Goal: Find specific page/section: Find specific page/section

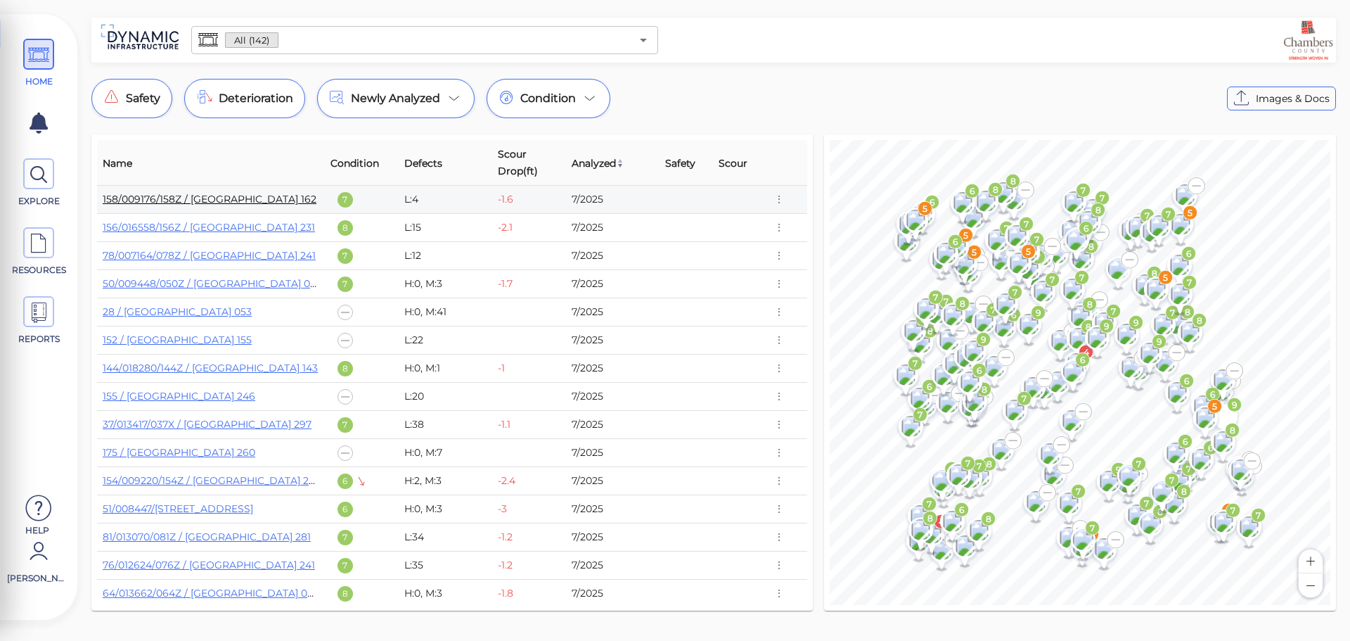
click at [266, 203] on link "158/009176/158Z / [GEOGRAPHIC_DATA] 162" at bounding box center [210, 199] width 214 height 13
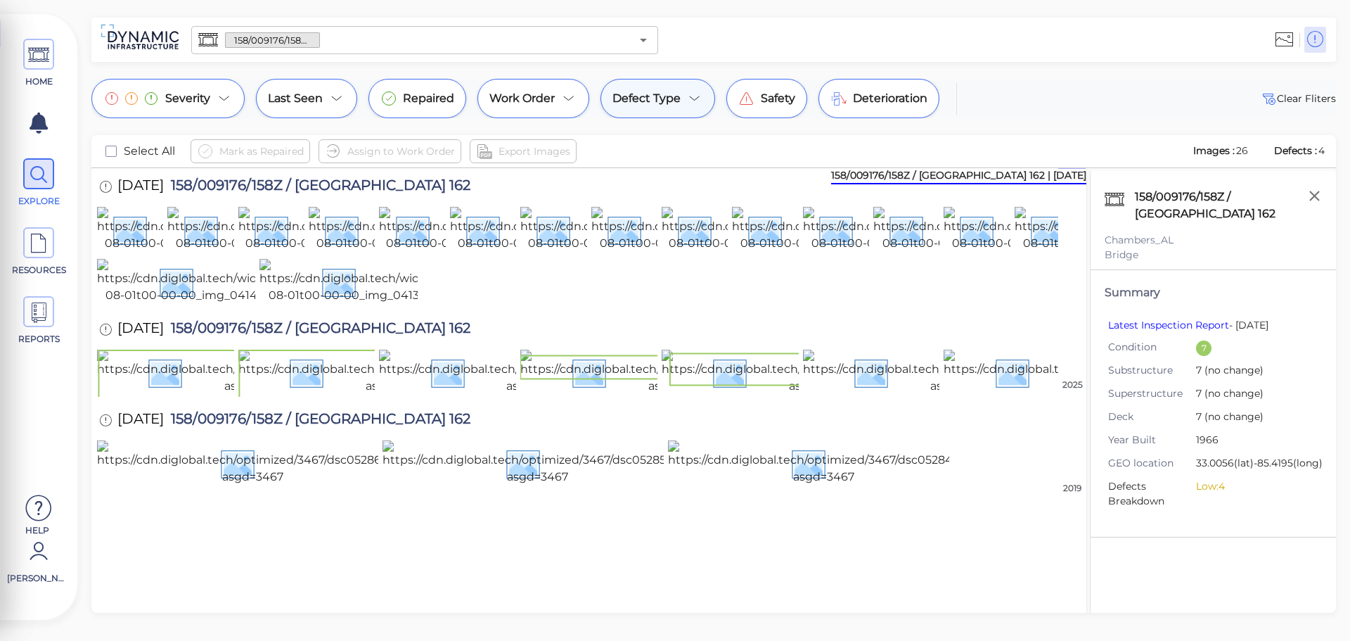
click at [664, 104] on span "Defect Type" at bounding box center [647, 98] width 68 height 17
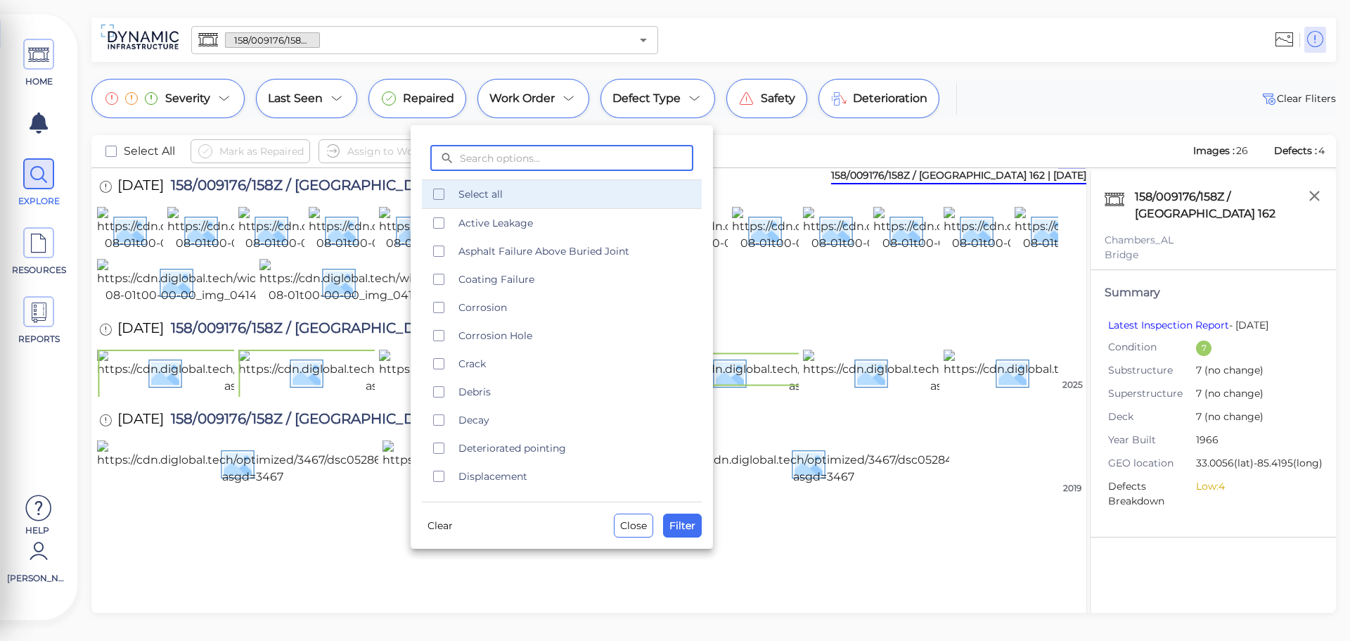
click at [584, 202] on div "Select all" at bounding box center [562, 194] width 280 height 28
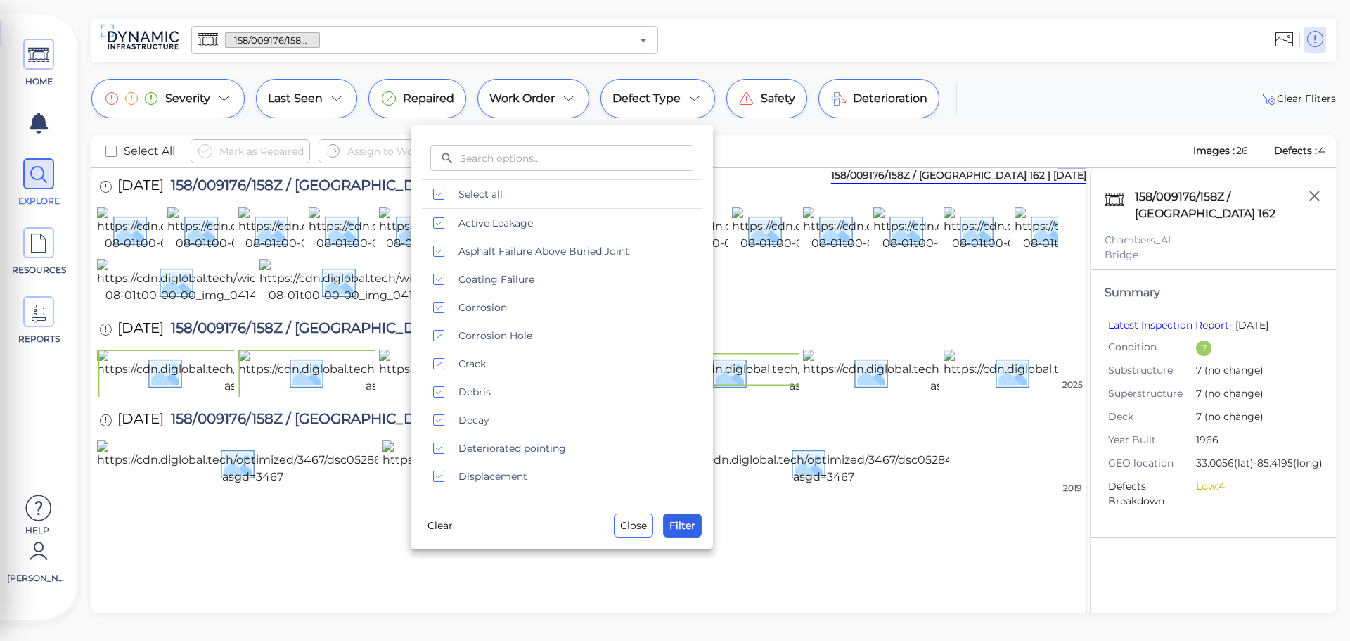
click at [674, 522] on span "Filter" at bounding box center [683, 525] width 26 height 17
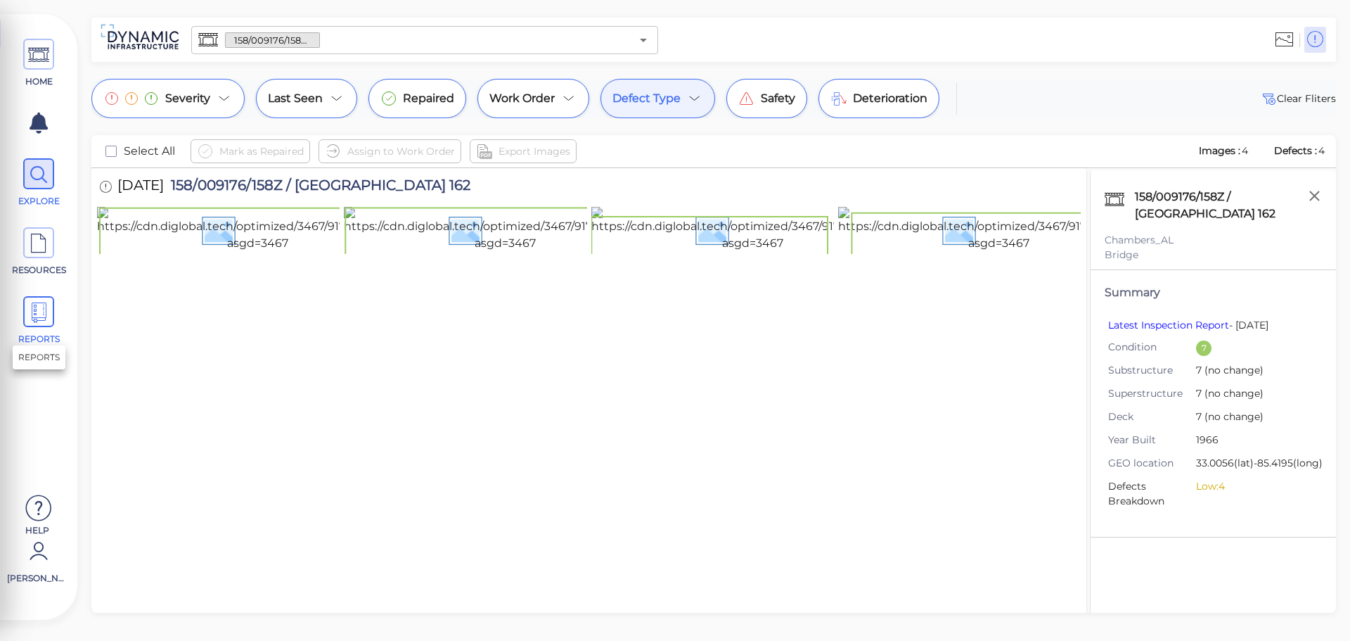
click at [58, 309] on span "REPORTS" at bounding box center [38, 320] width 63 height 49
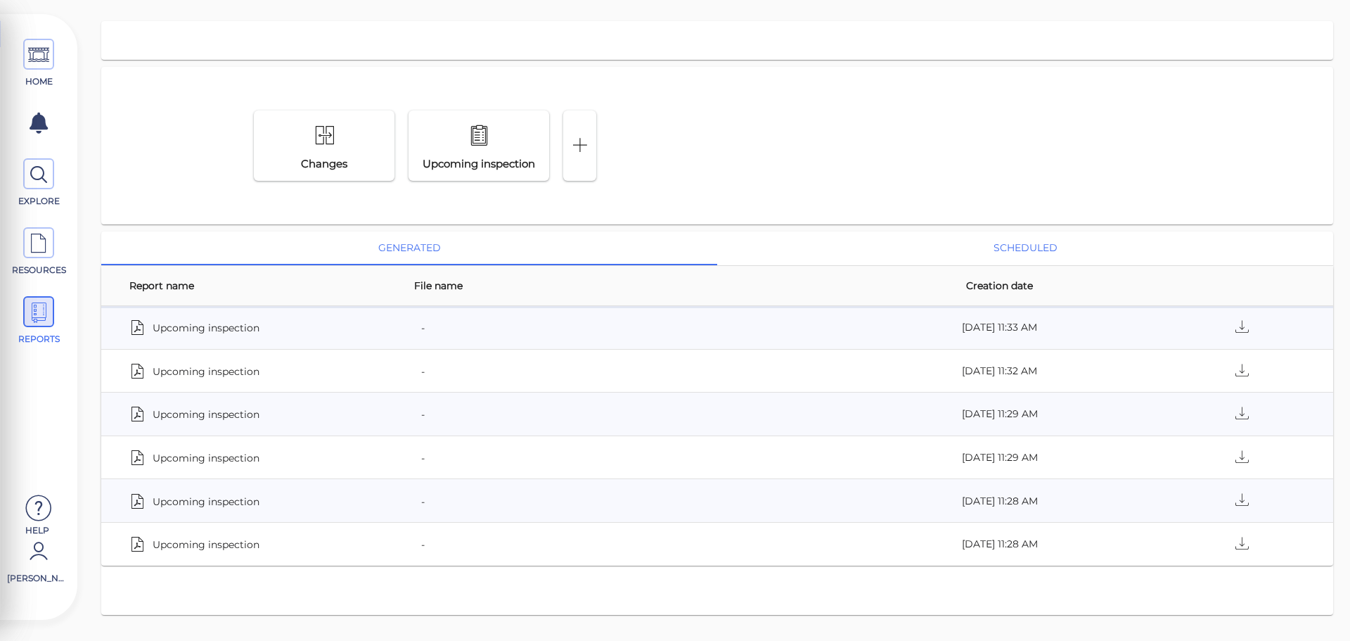
click at [1040, 243] on button "scheduled" at bounding box center [1025, 248] width 616 height 34
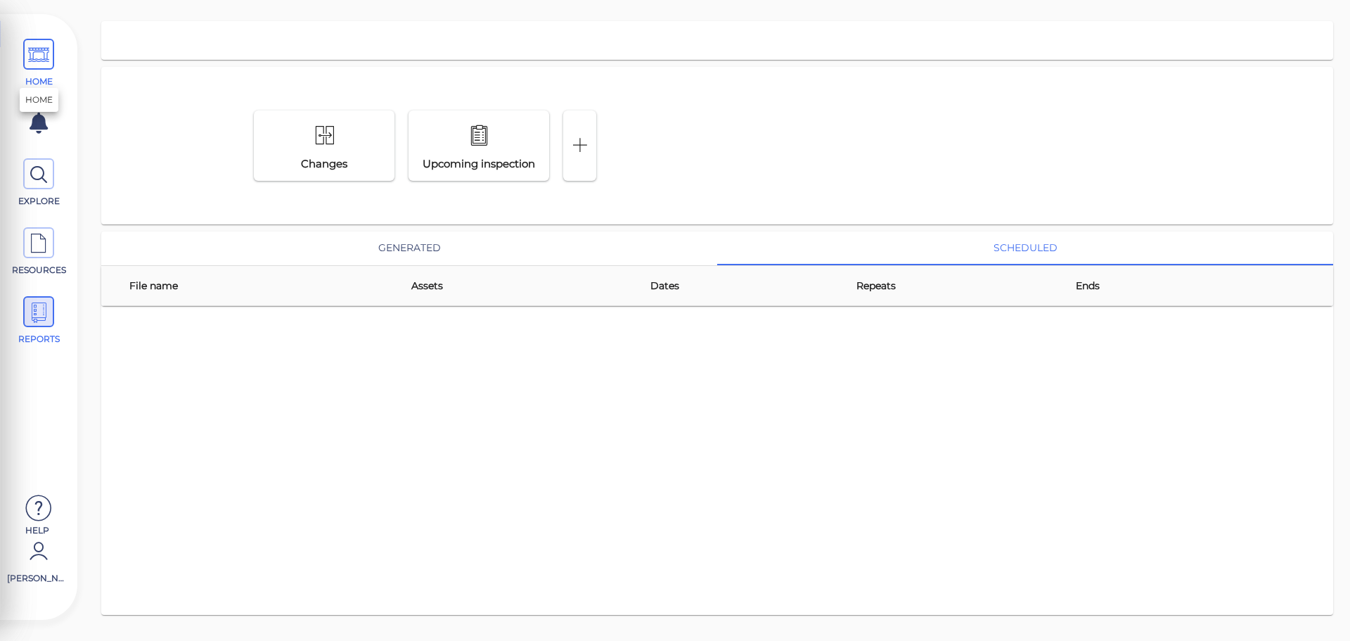
click at [49, 77] on span "HOME" at bounding box center [39, 81] width 60 height 13
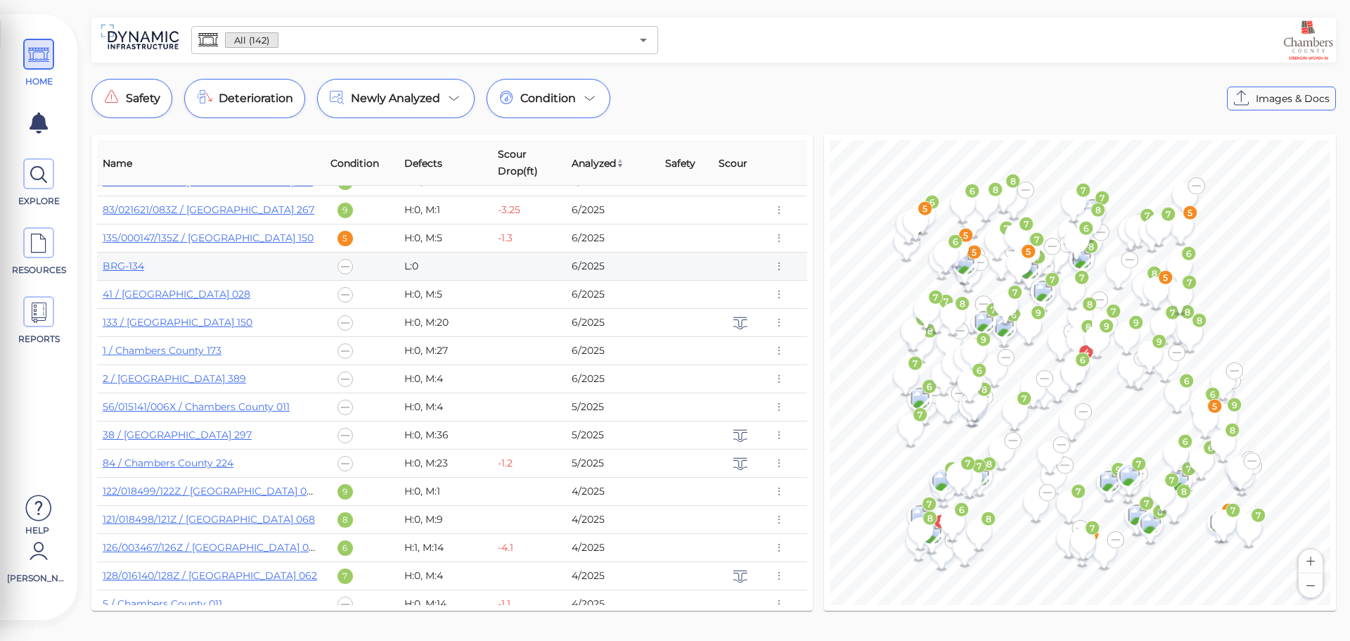
scroll to position [492, 0]
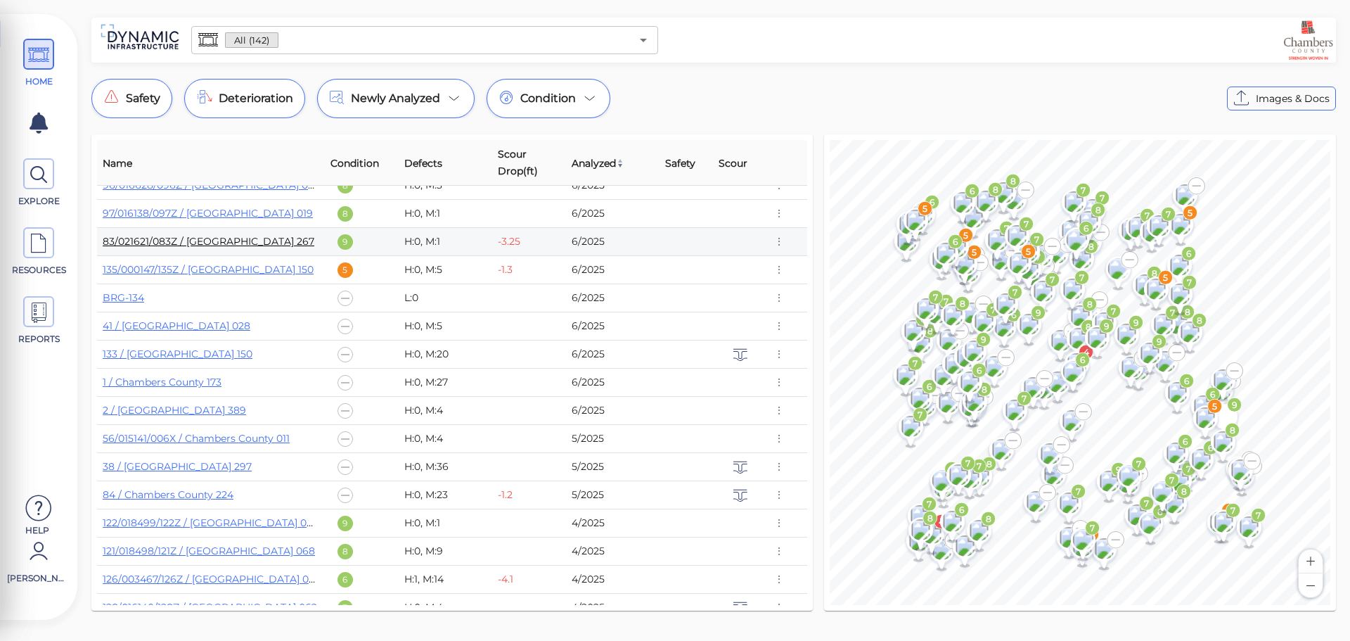
click at [269, 237] on link "83/021621/083Z / [GEOGRAPHIC_DATA] 267" at bounding box center [209, 241] width 212 height 13
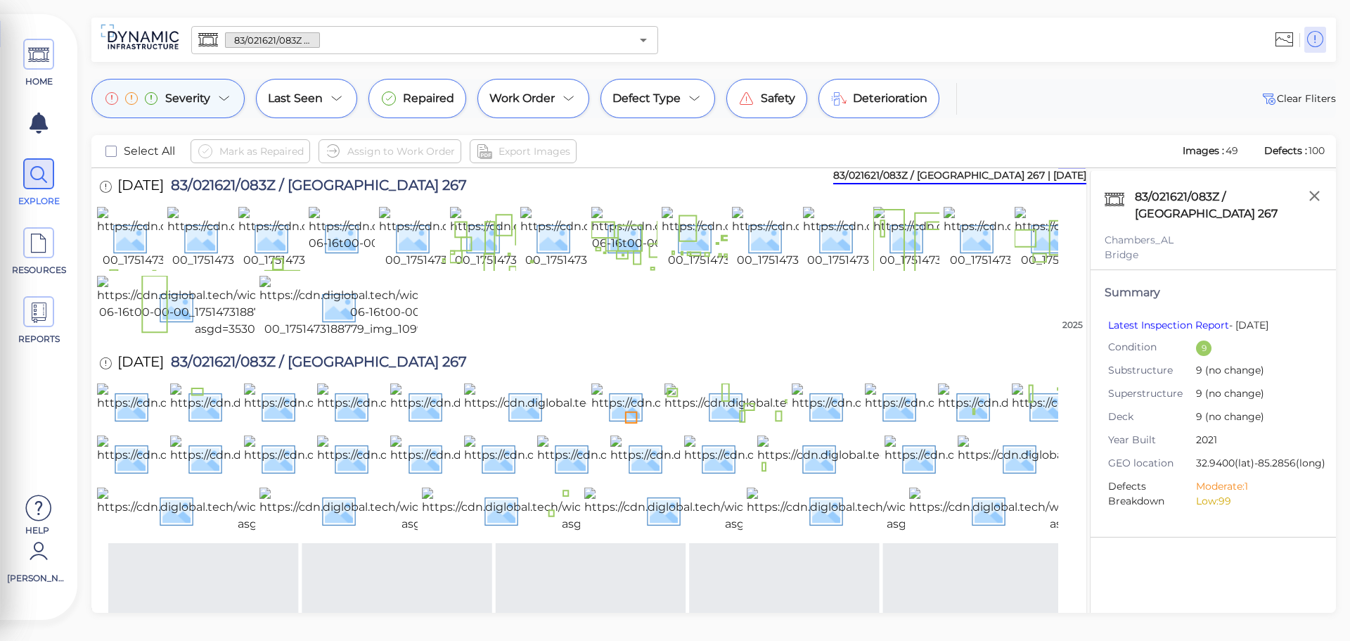
click at [215, 110] on div "Severity" at bounding box center [167, 98] width 153 height 39
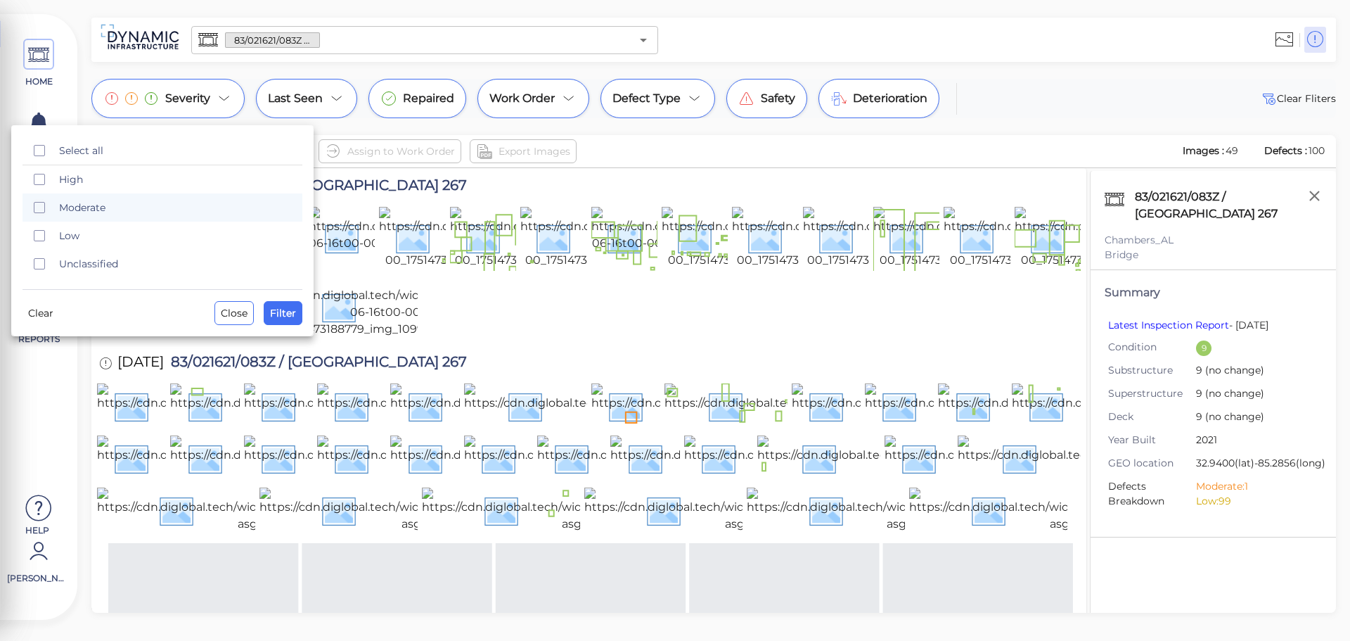
click at [43, 205] on icon "checkbox" at bounding box center [39, 207] width 17 height 17
click at [276, 309] on span "Filter" at bounding box center [283, 313] width 26 height 17
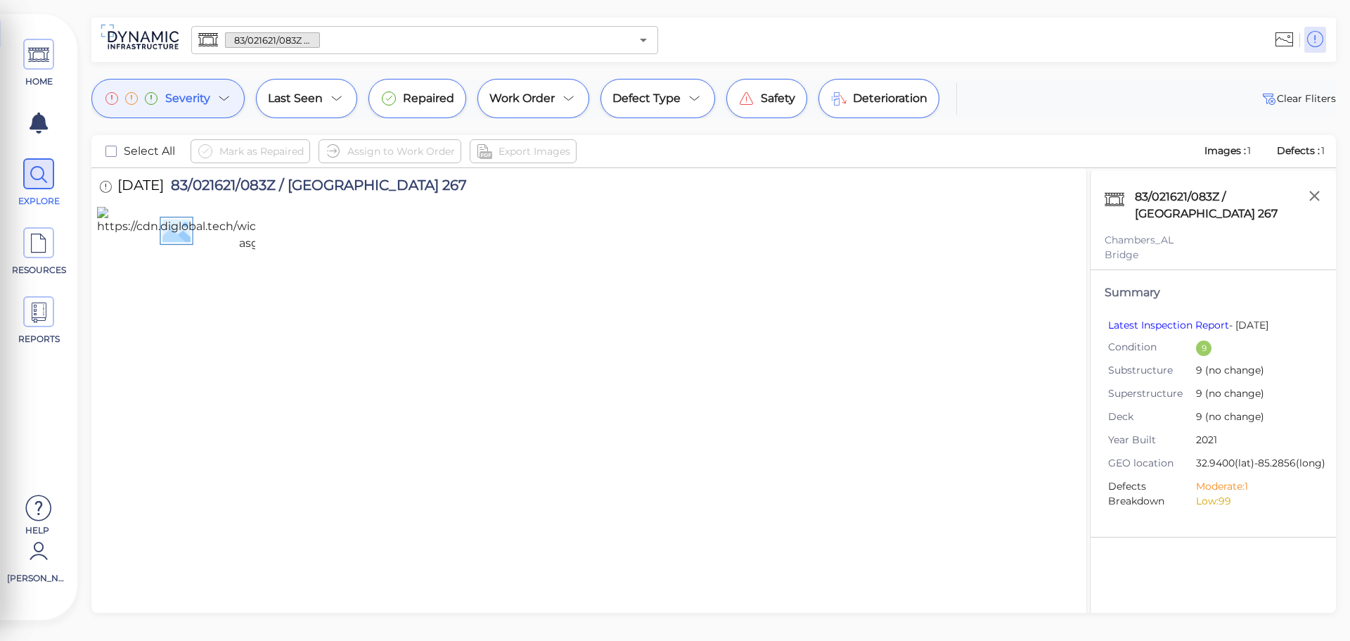
click at [187, 98] on span "Severity" at bounding box center [187, 98] width 45 height 17
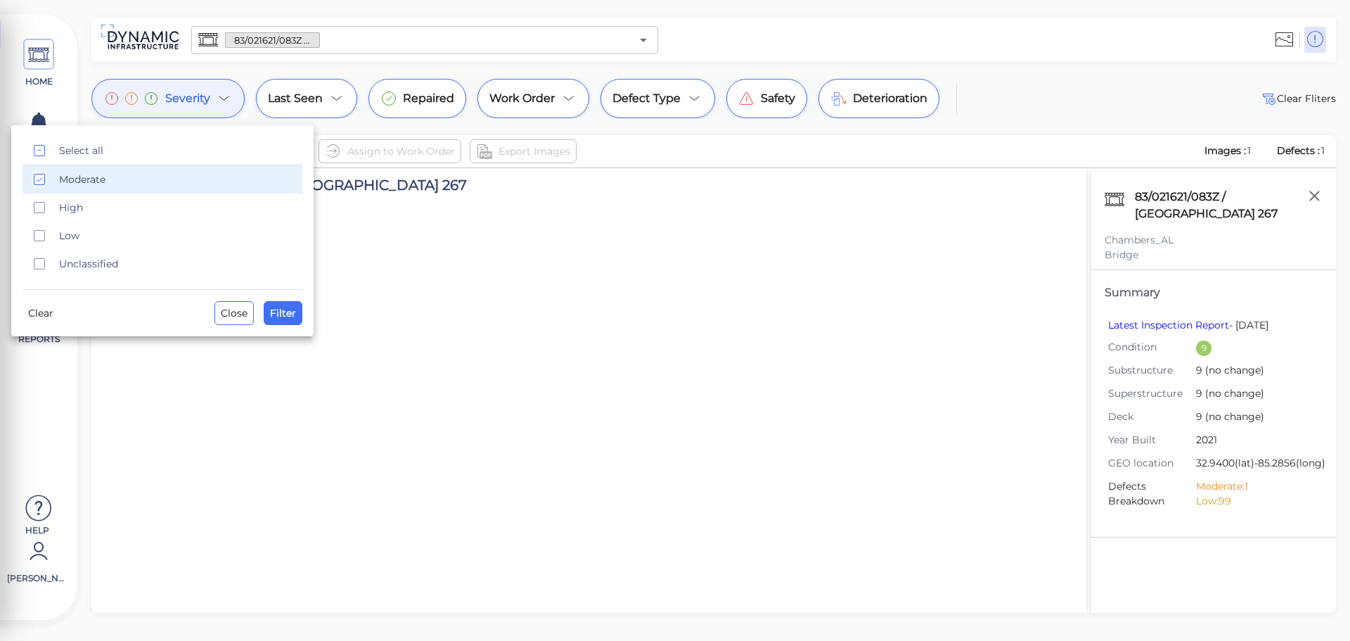
click at [60, 186] on span "Moderate" at bounding box center [176, 179] width 235 height 14
click at [294, 317] on span "Filter" at bounding box center [283, 313] width 26 height 17
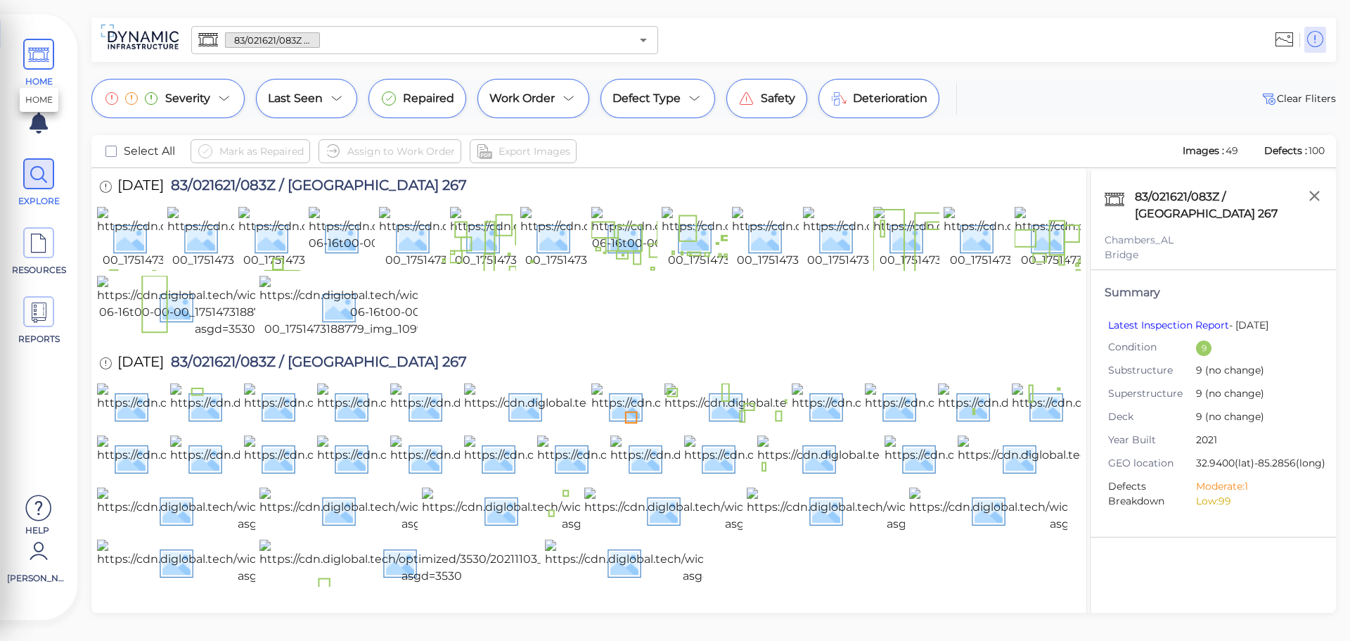
click at [42, 69] on icon at bounding box center [38, 55] width 21 height 32
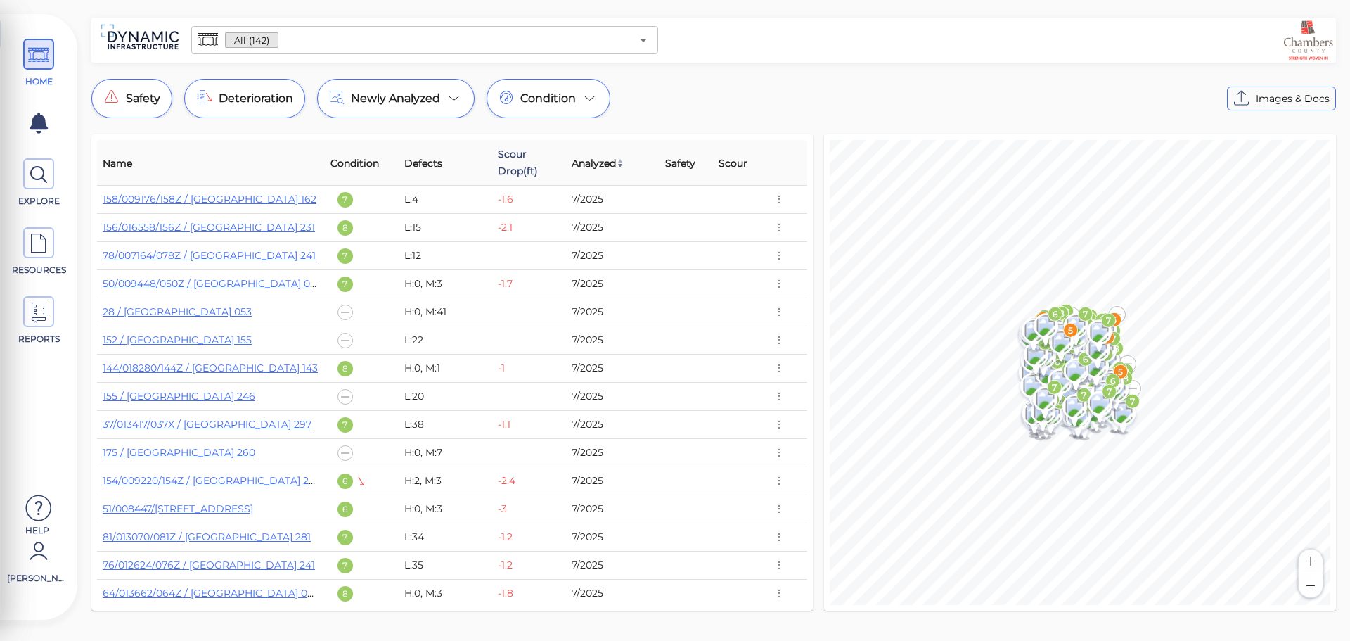
click at [511, 165] on span "Scour Drop(ft)" at bounding box center [529, 163] width 63 height 34
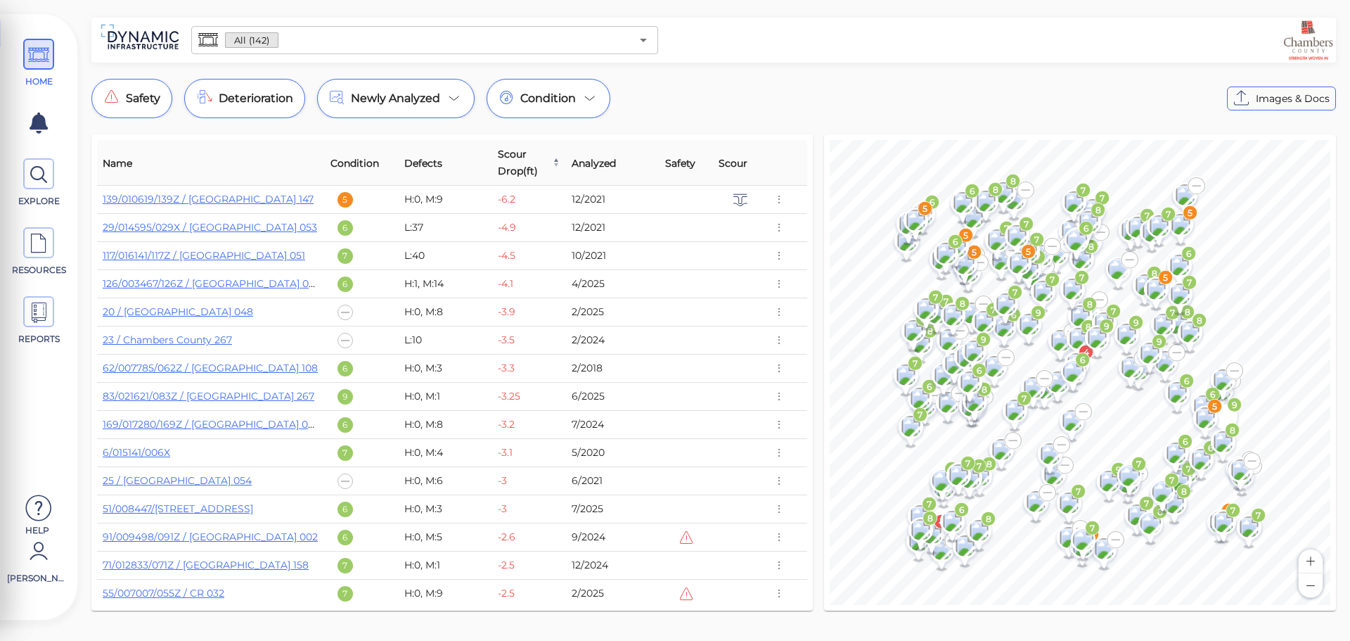
click at [552, 160] on img at bounding box center [556, 162] width 8 height 8
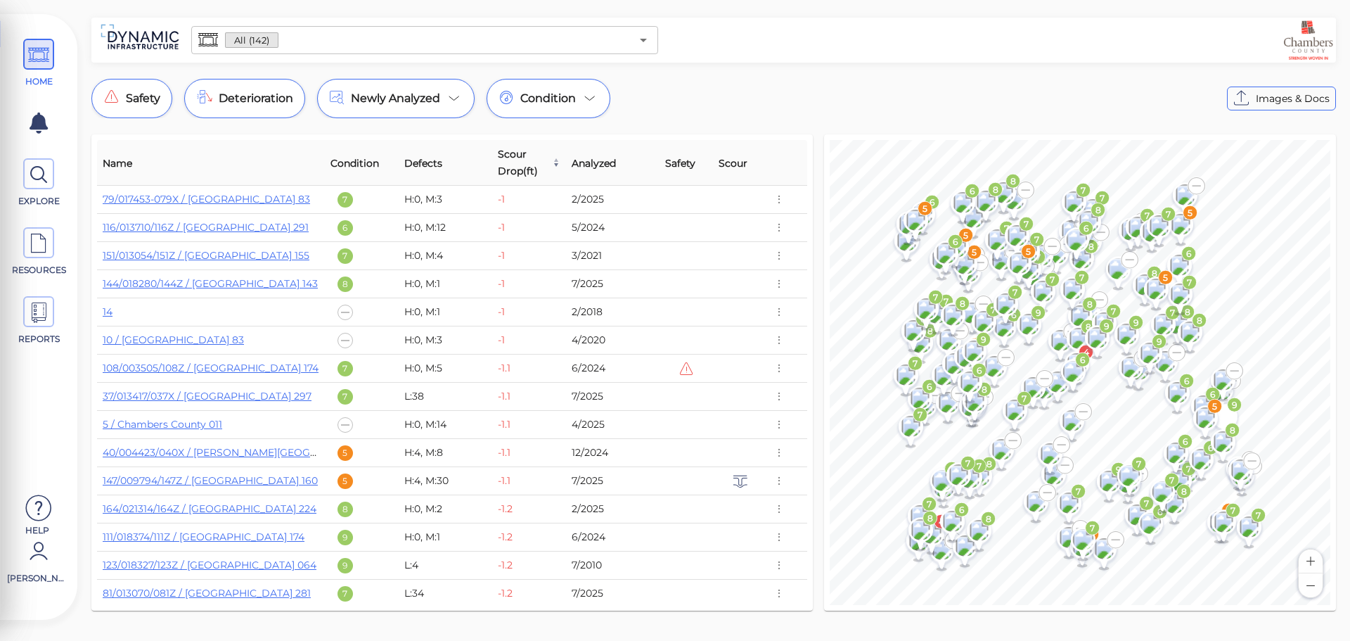
click at [554, 162] on img at bounding box center [556, 162] width 8 height 8
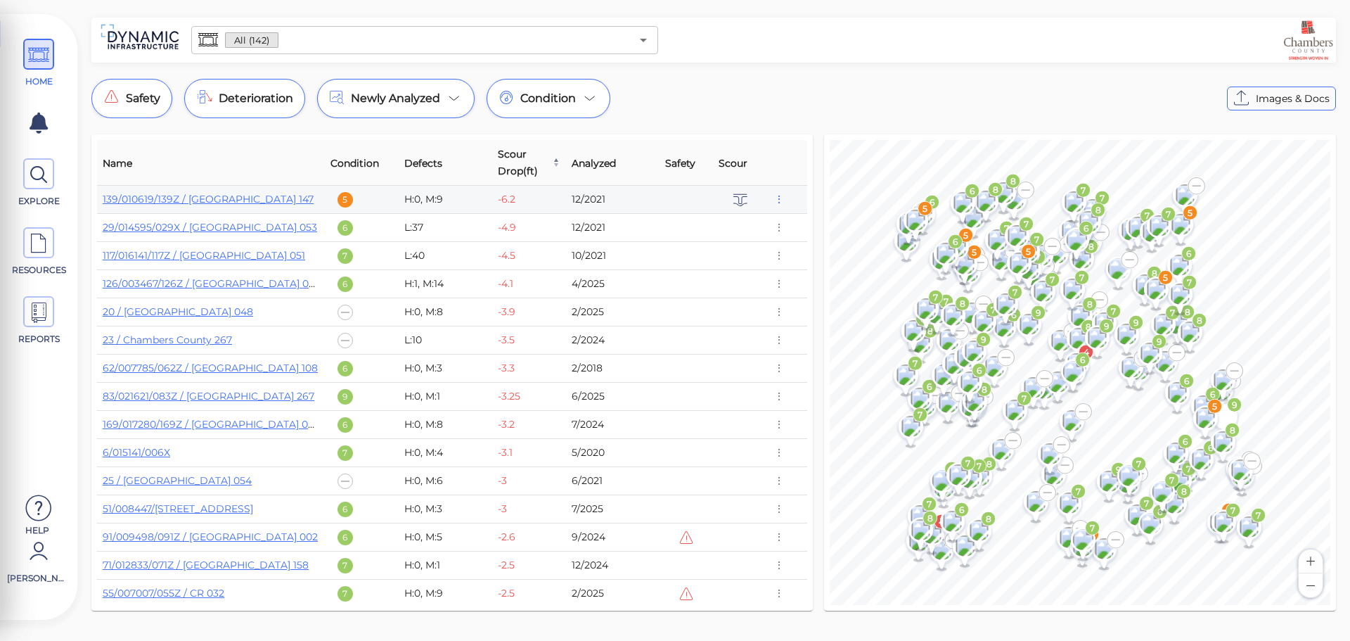
click at [774, 204] on icon "button" at bounding box center [779, 199] width 13 height 15
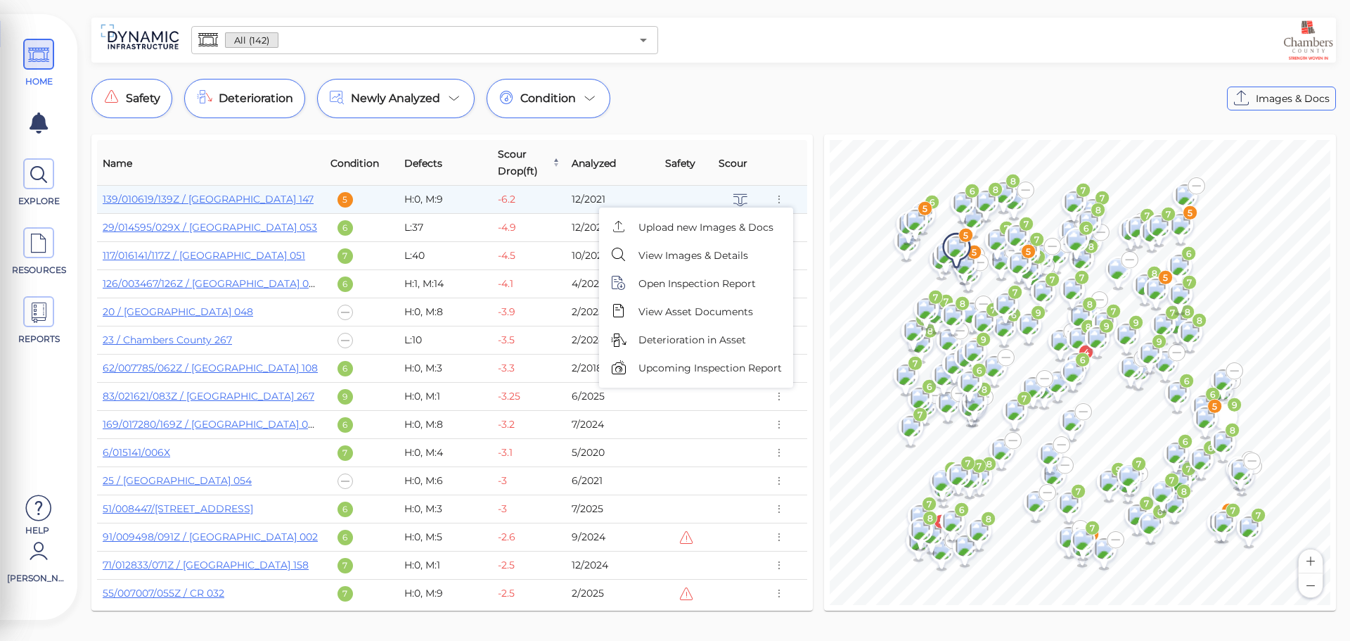
click at [729, 309] on span "View Asset Documents" at bounding box center [696, 312] width 115 height 15
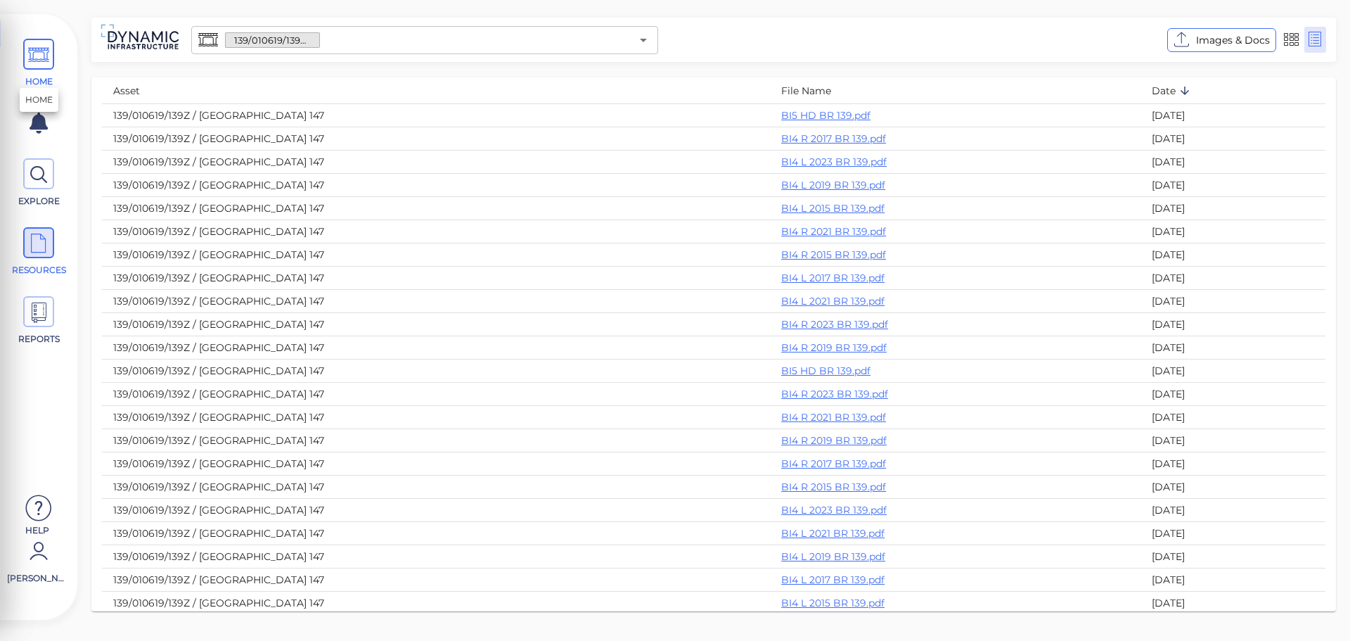
click at [32, 51] on icon at bounding box center [38, 55] width 21 height 32
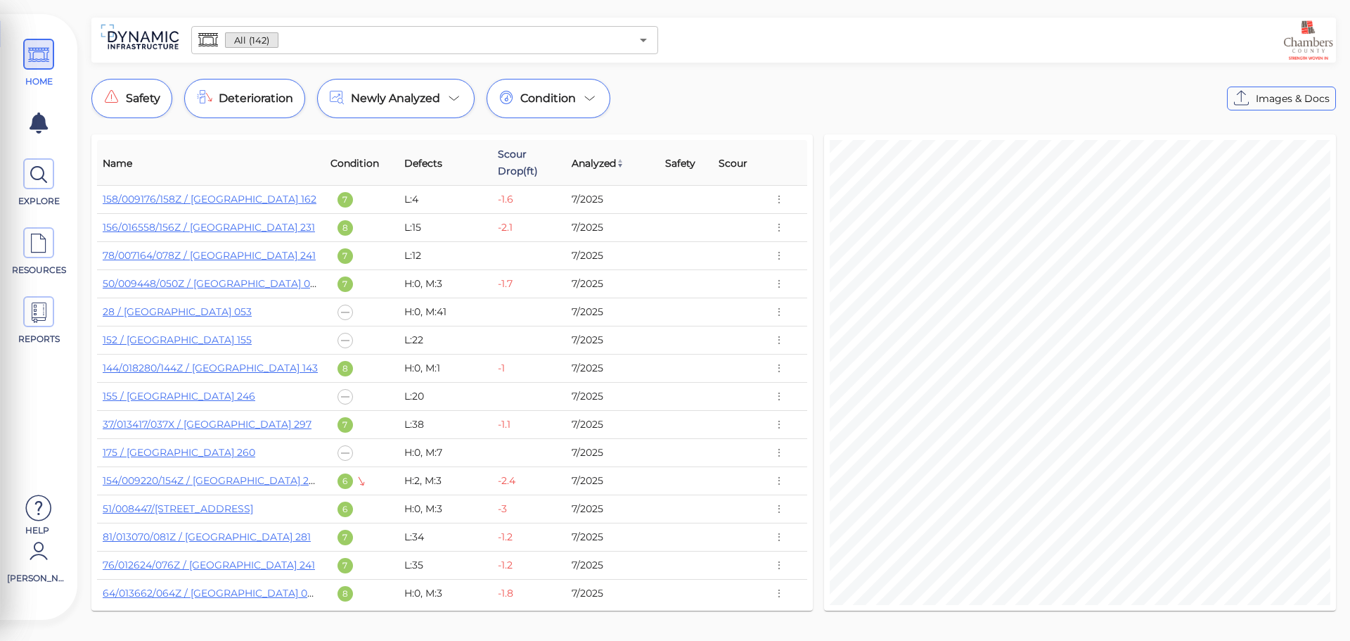
click at [516, 170] on span "Scour Drop(ft)" at bounding box center [529, 163] width 63 height 34
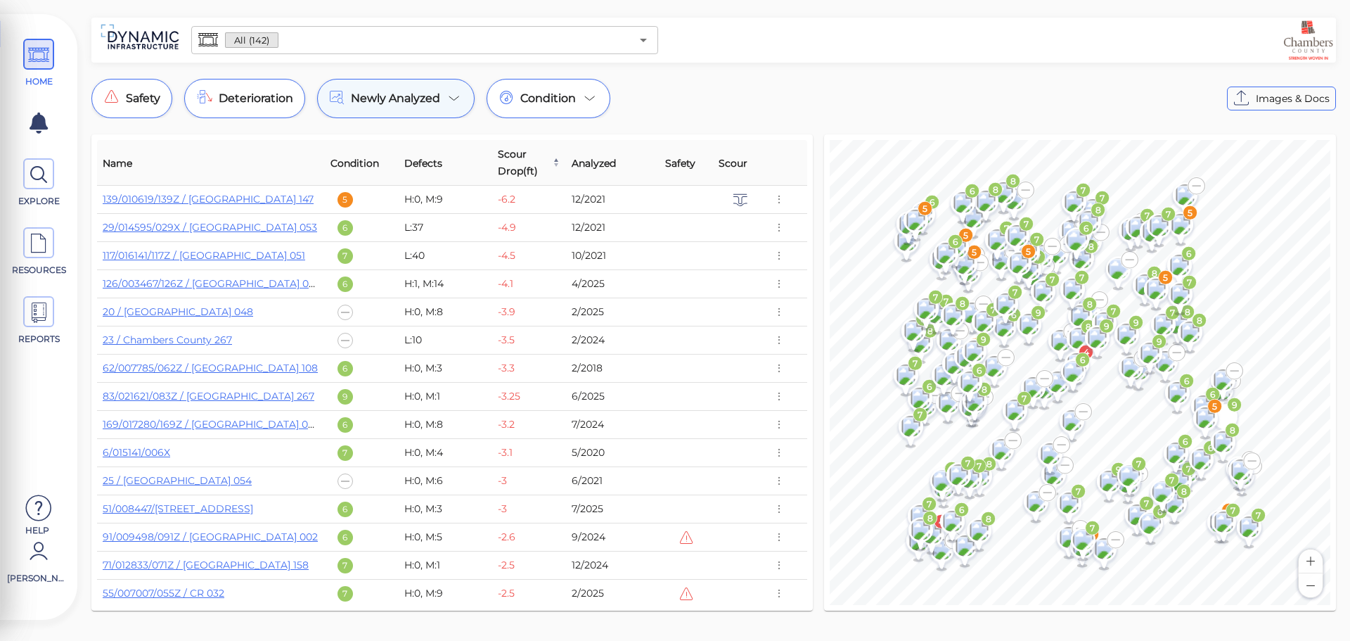
click at [370, 108] on div "Newly Analyzed" at bounding box center [396, 98] width 158 height 39
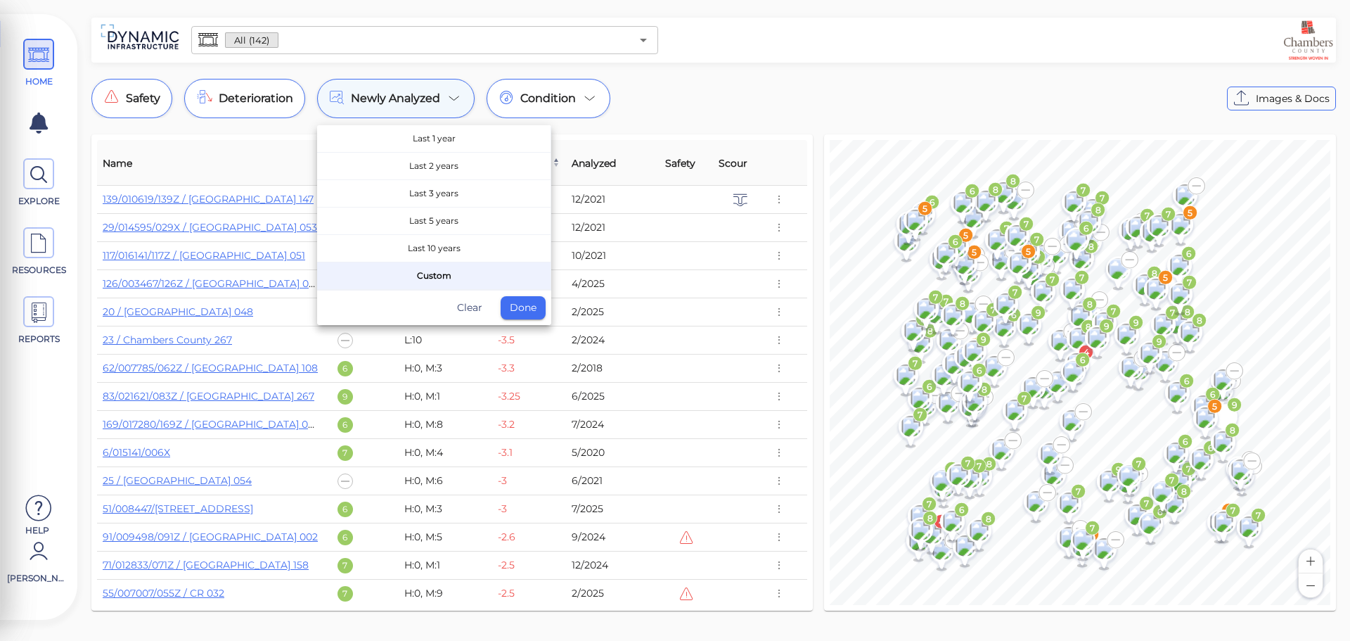
click at [371, 105] on div at bounding box center [675, 320] width 1350 height 641
